Goal: Find specific page/section: Find specific page/section

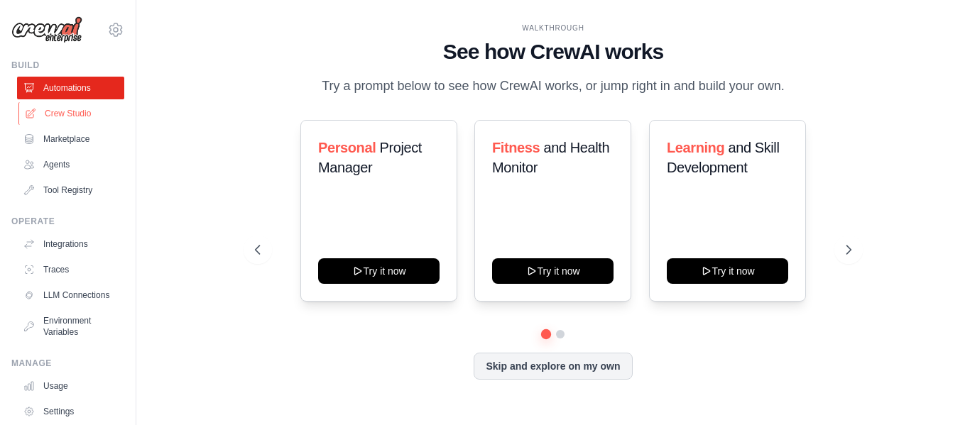
click at [56, 113] on link "Crew Studio" at bounding box center [71, 113] width 107 height 23
